Goal: Task Accomplishment & Management: Use online tool/utility

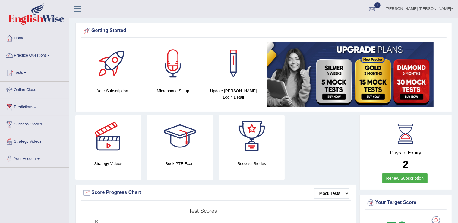
click at [377, 5] on div at bounding box center [372, 9] width 9 height 9
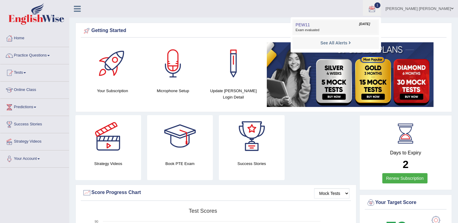
click at [377, 22] on link "PEW11 Oct 10, 2025 Exam evaluated" at bounding box center [335, 27] width 83 height 13
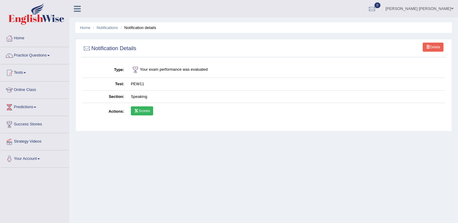
click at [144, 108] on link "Scores" at bounding box center [142, 110] width 22 height 9
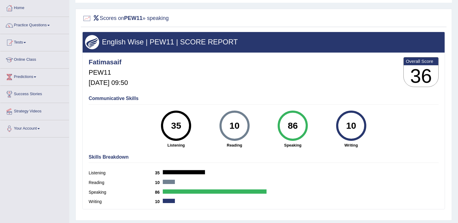
click at [21, 11] on link "Home" at bounding box center [34, 7] width 69 height 15
click at [18, 8] on link "Home" at bounding box center [34, 7] width 69 height 15
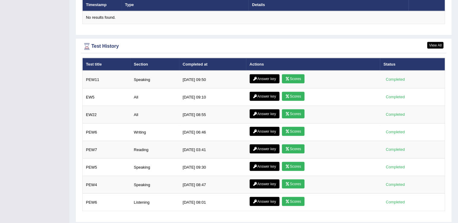
scroll to position [773, 0]
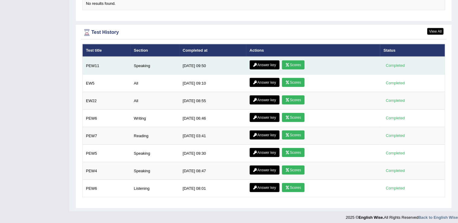
click at [277, 61] on link "Answer key" at bounding box center [265, 64] width 30 height 9
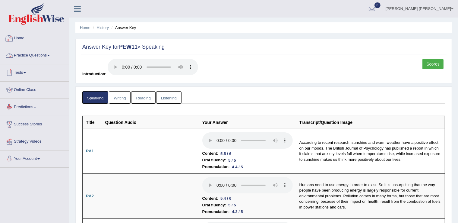
click at [22, 39] on link "Home" at bounding box center [34, 37] width 69 height 15
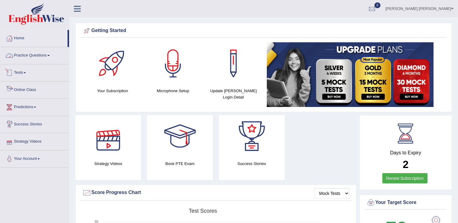
click at [22, 76] on link "Tests" at bounding box center [34, 71] width 69 height 15
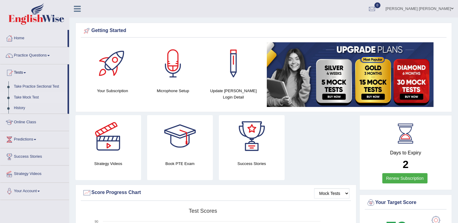
click at [29, 94] on link "Take Mock Test" at bounding box center [39, 97] width 56 height 11
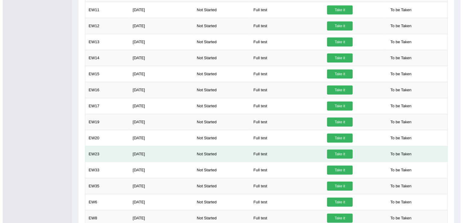
scroll to position [305, 0]
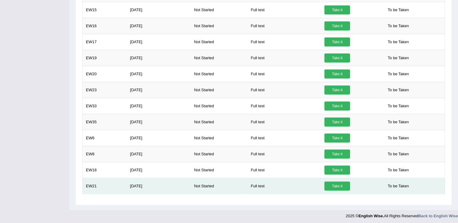
click at [343, 181] on link "Take it" at bounding box center [337, 185] width 26 height 9
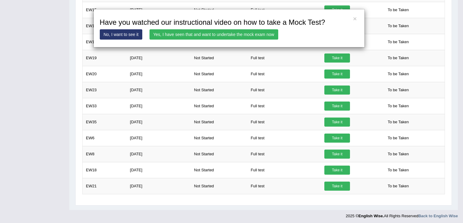
click at [214, 34] on link "Yes, I have seen that and want to undertake the mock exam now" at bounding box center [214, 34] width 129 height 10
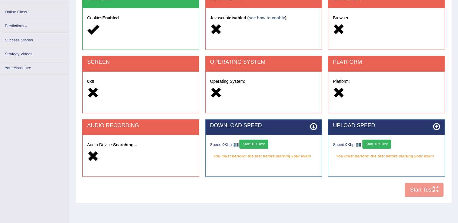
scroll to position [94, 0]
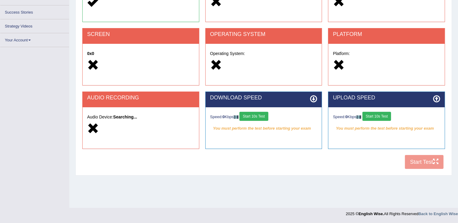
click at [258, 114] on button "Start 10s Test" at bounding box center [253, 116] width 29 height 9
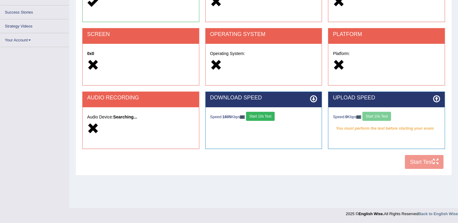
click at [380, 112] on div "Speed: 0 Kbps Start 10s Test" at bounding box center [386, 117] width 107 height 11
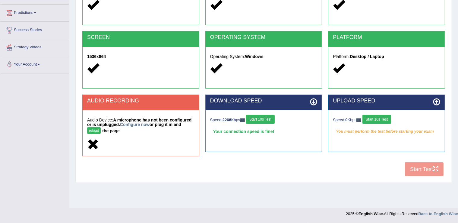
click at [380, 117] on button "Start 10s Test" at bounding box center [376, 119] width 29 height 9
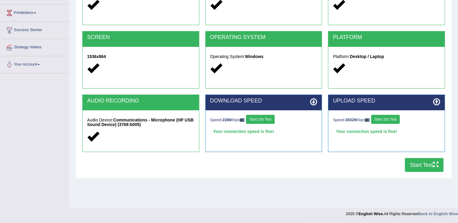
click at [413, 163] on button "Start Test" at bounding box center [424, 165] width 39 height 14
